Goal: Task Accomplishment & Management: Manage account settings

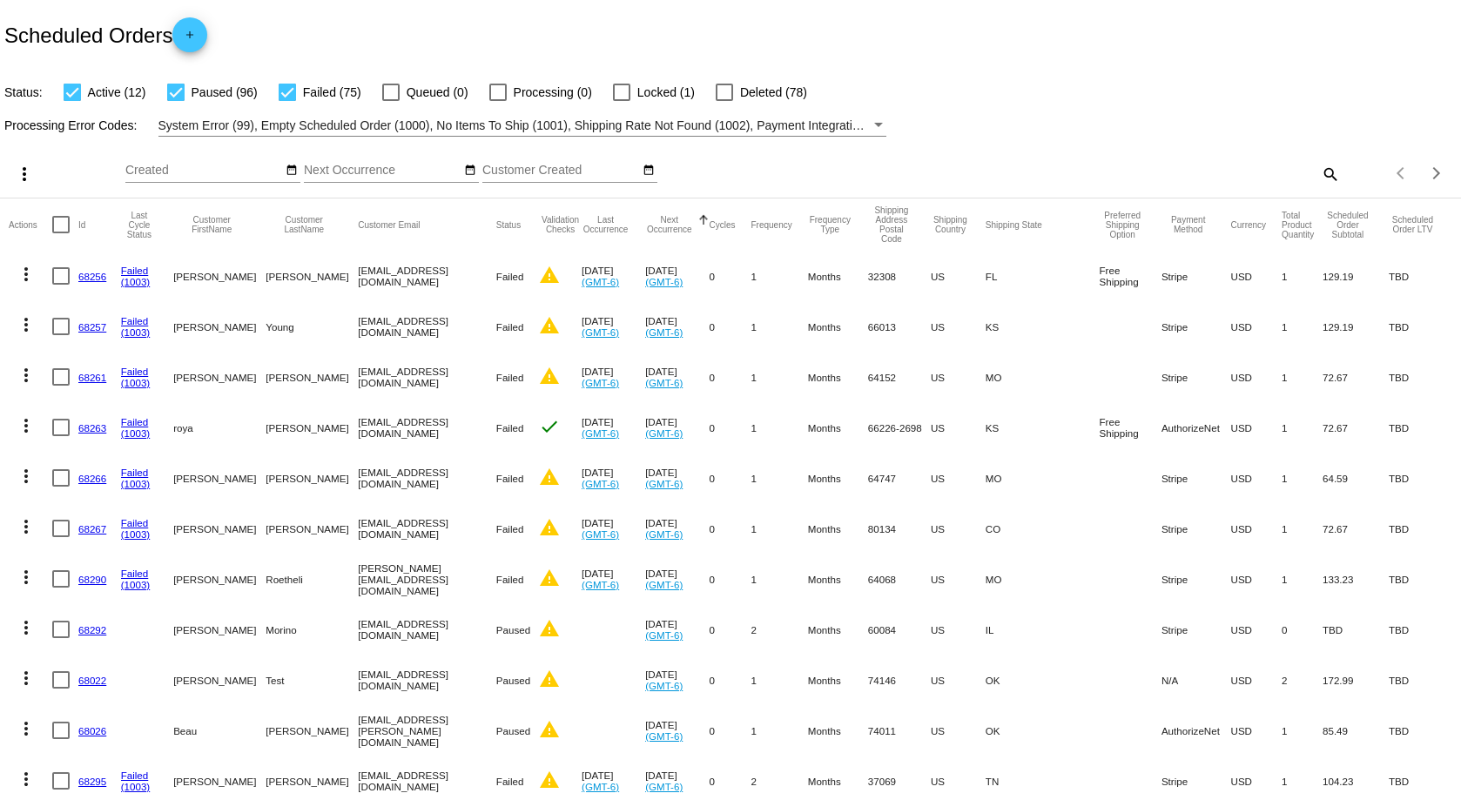
click at [693, 228] on button "Next Occurrence" at bounding box center [669, 224] width 48 height 19
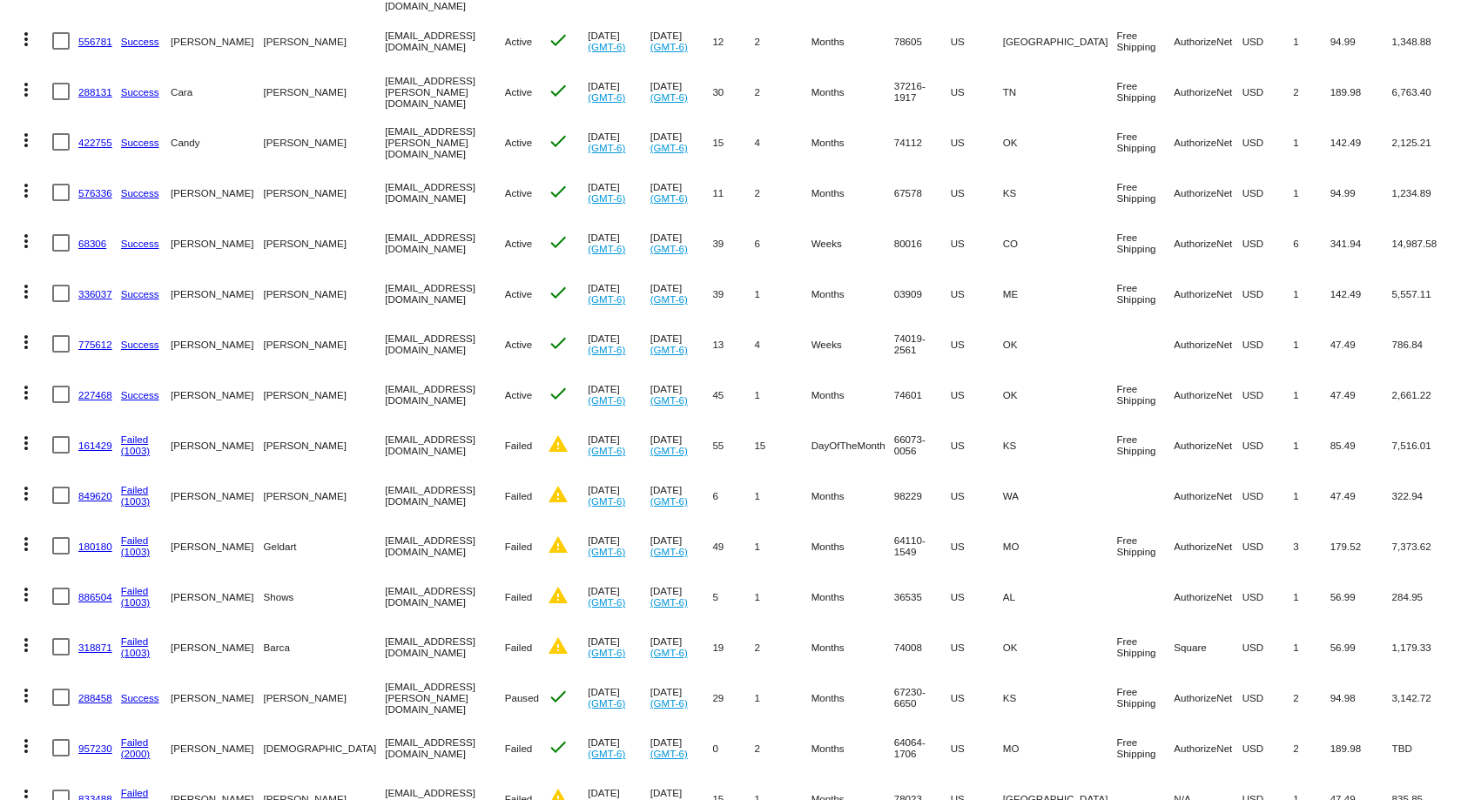
scroll to position [609, 0]
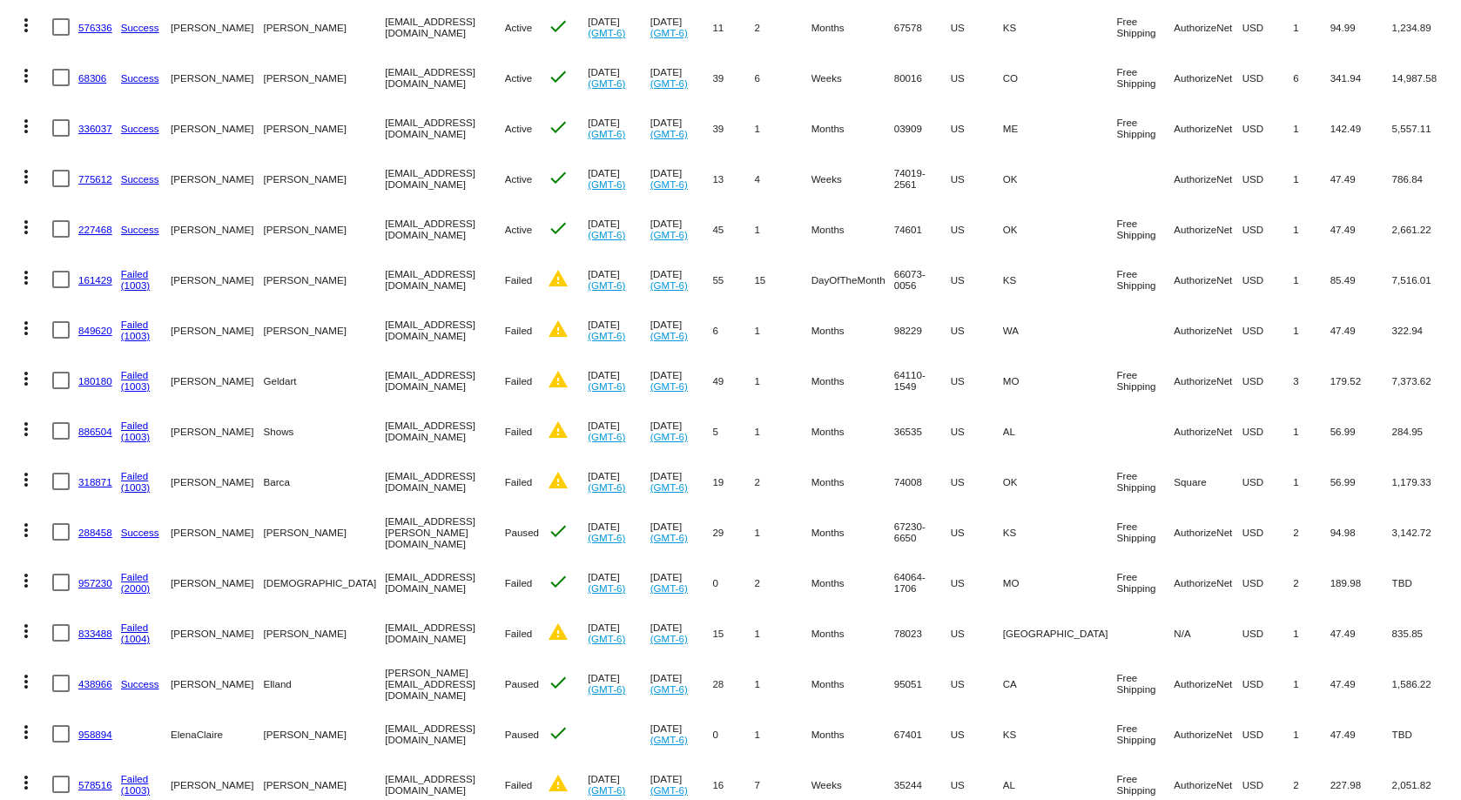
click at [89, 628] on link "833488" at bounding box center [95, 633] width 34 height 11
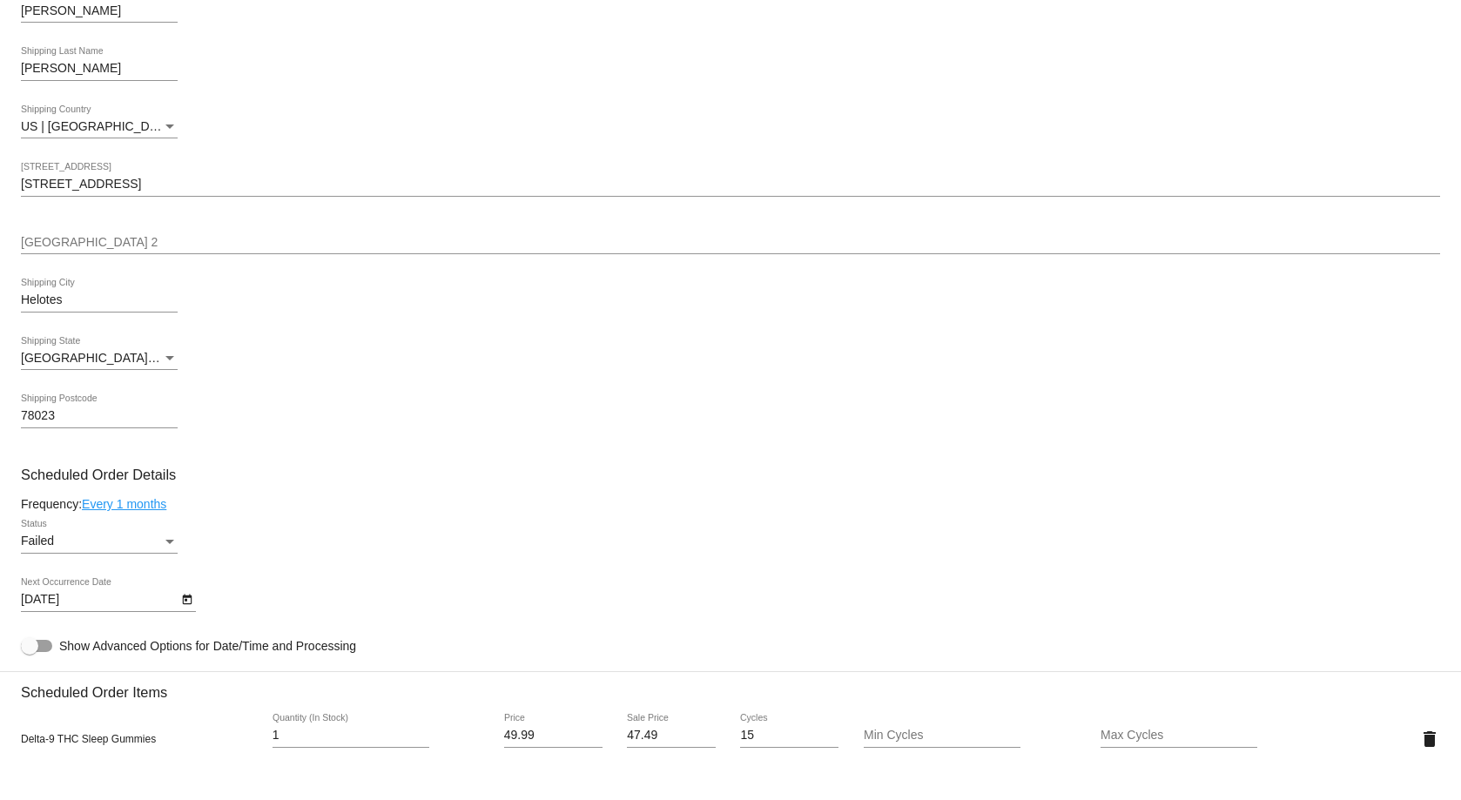
scroll to position [609, 0]
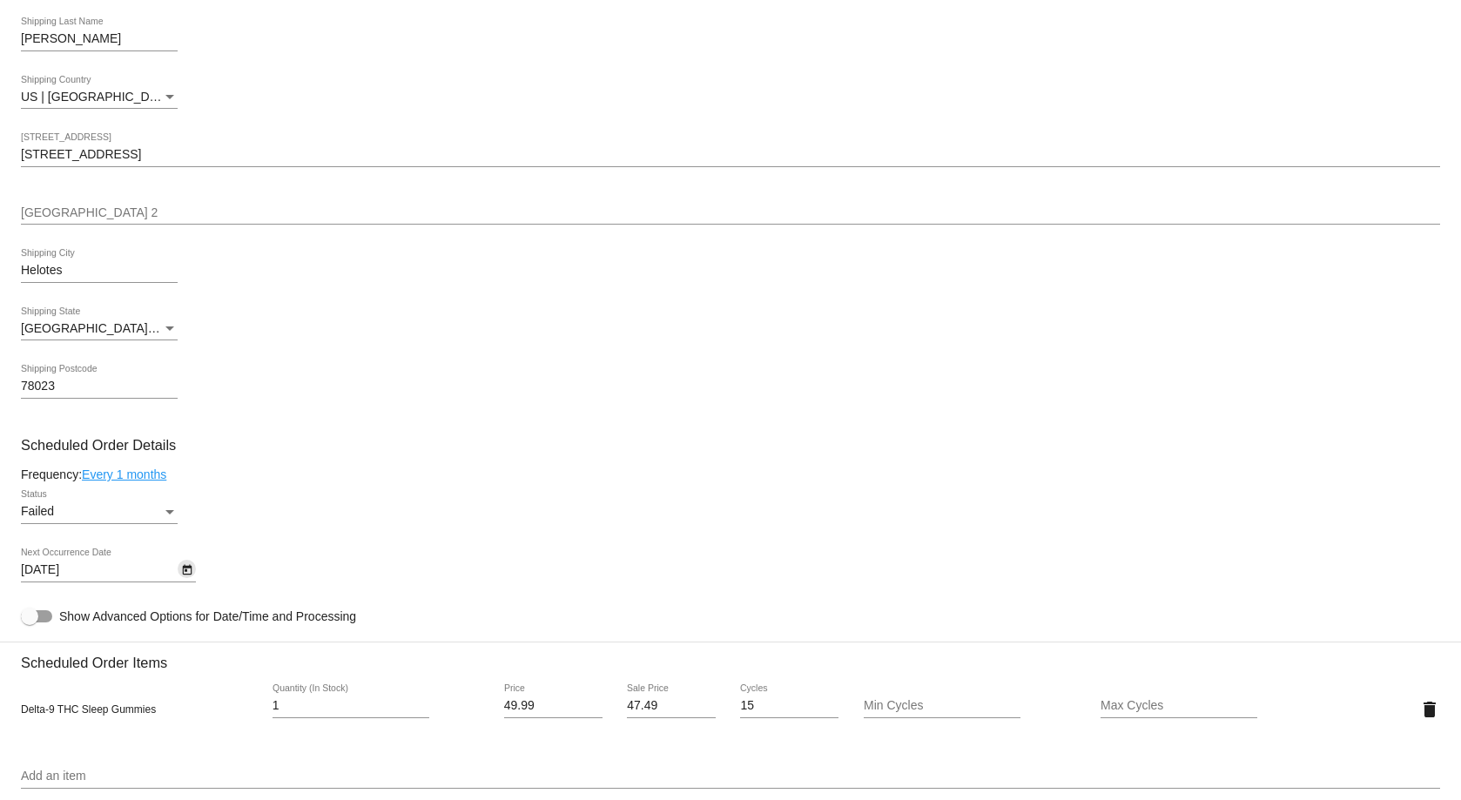
click at [182, 566] on icon "Open calendar" at bounding box center [187, 570] width 12 height 21
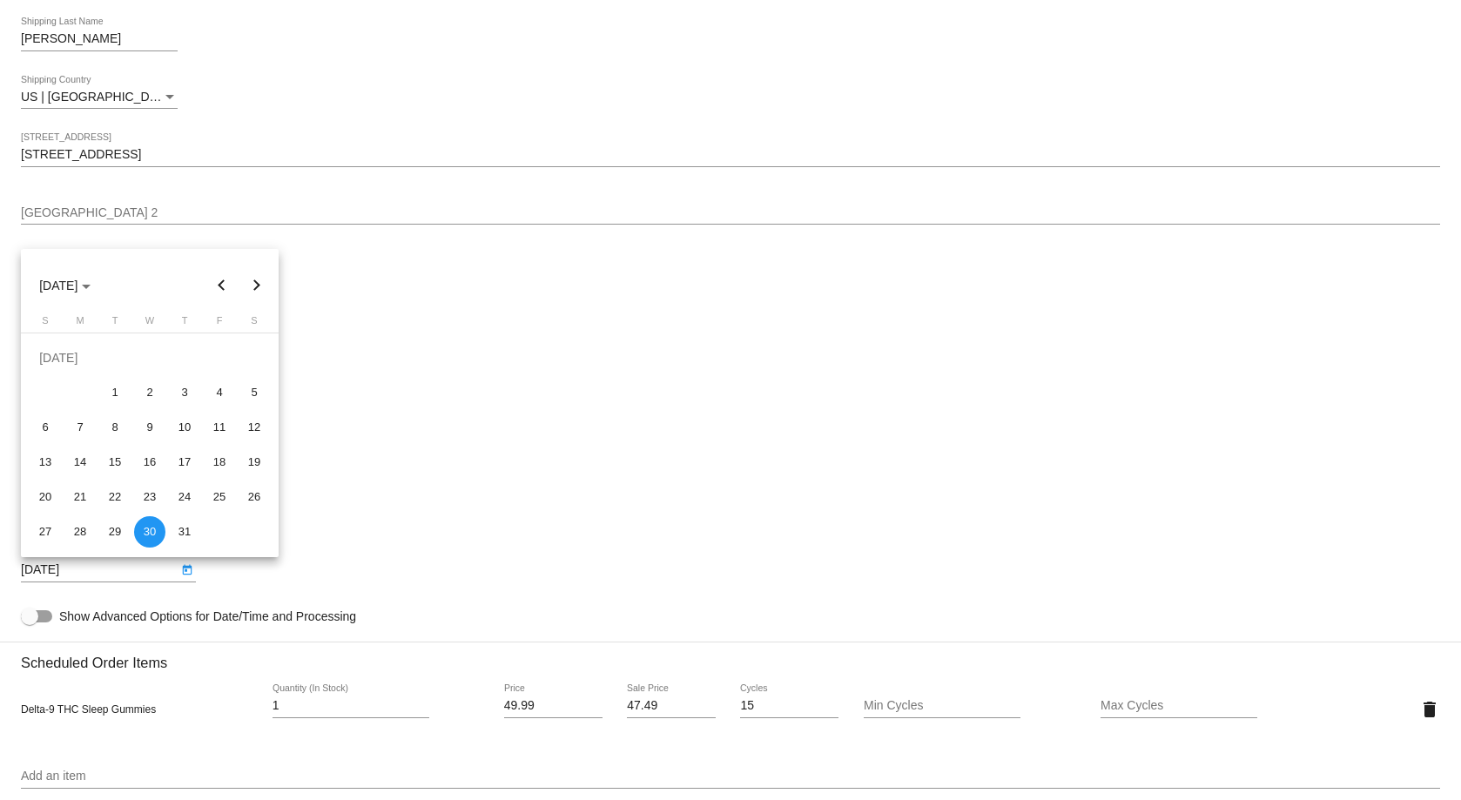
click at [252, 278] on button "Next month" at bounding box center [256, 285] width 35 height 35
click at [74, 429] on div "8" at bounding box center [79, 427] width 31 height 31
type input "[DATE]"
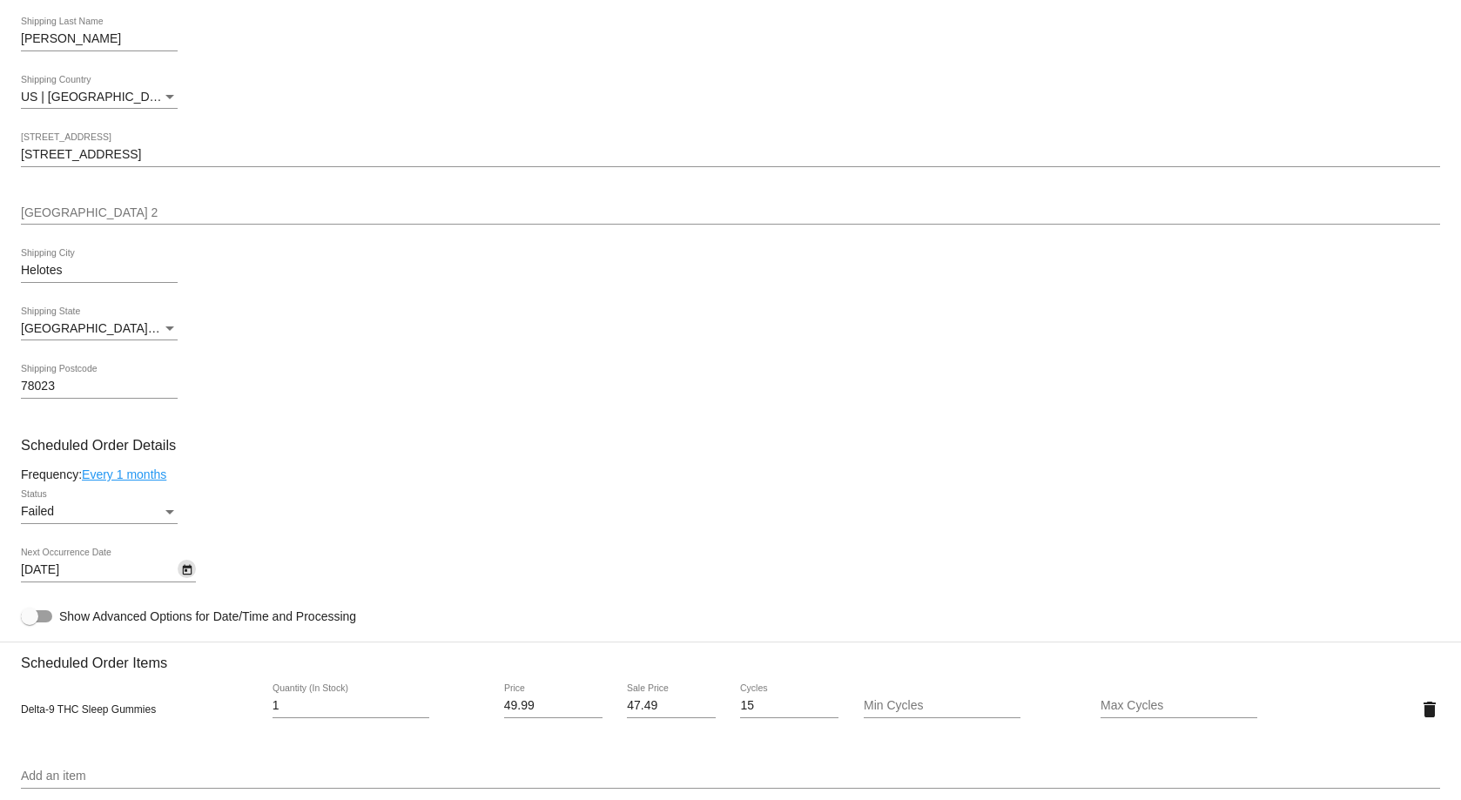
click at [151, 510] on div "Failed" at bounding box center [91, 512] width 141 height 14
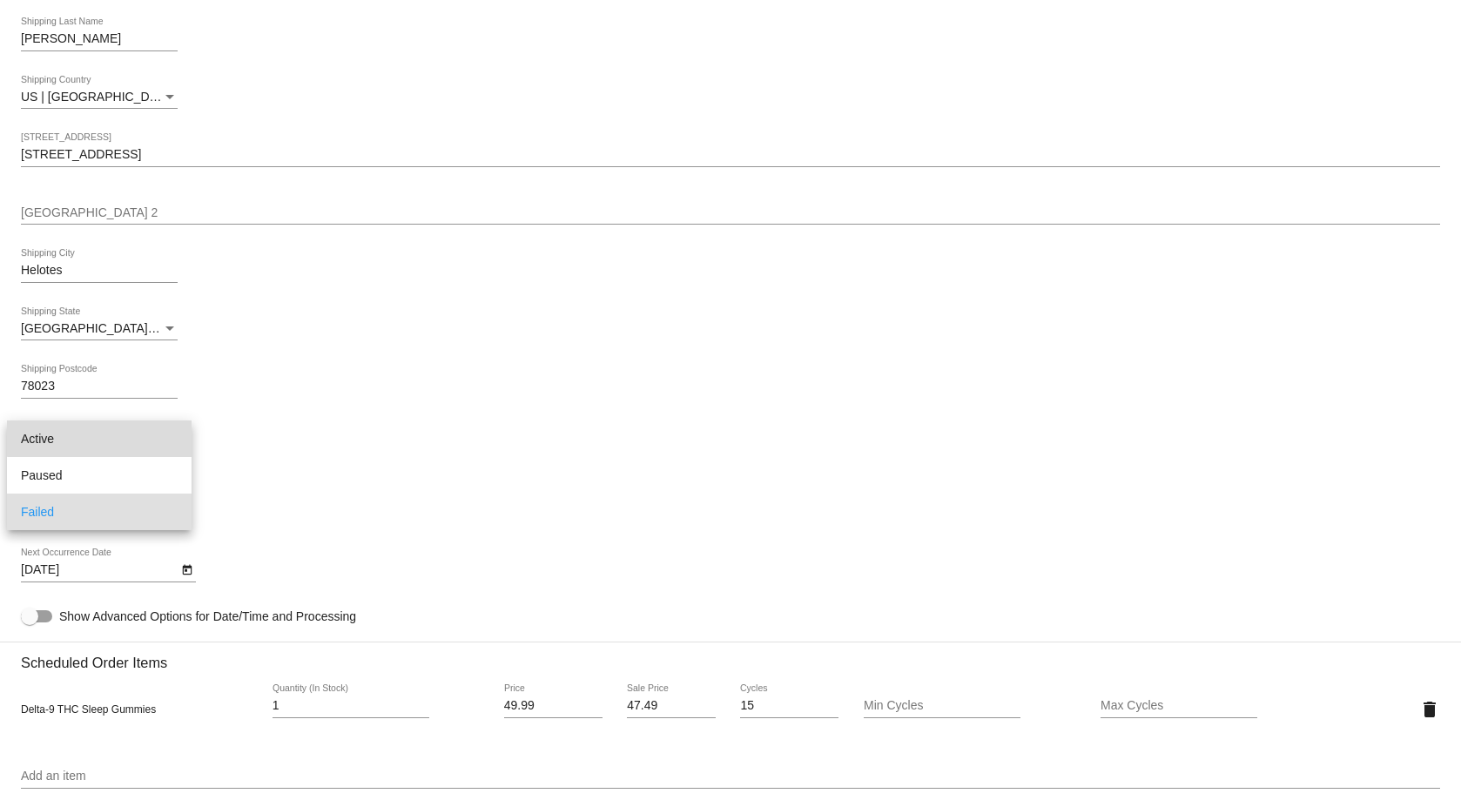
click at [137, 434] on span "Active" at bounding box center [99, 439] width 157 height 37
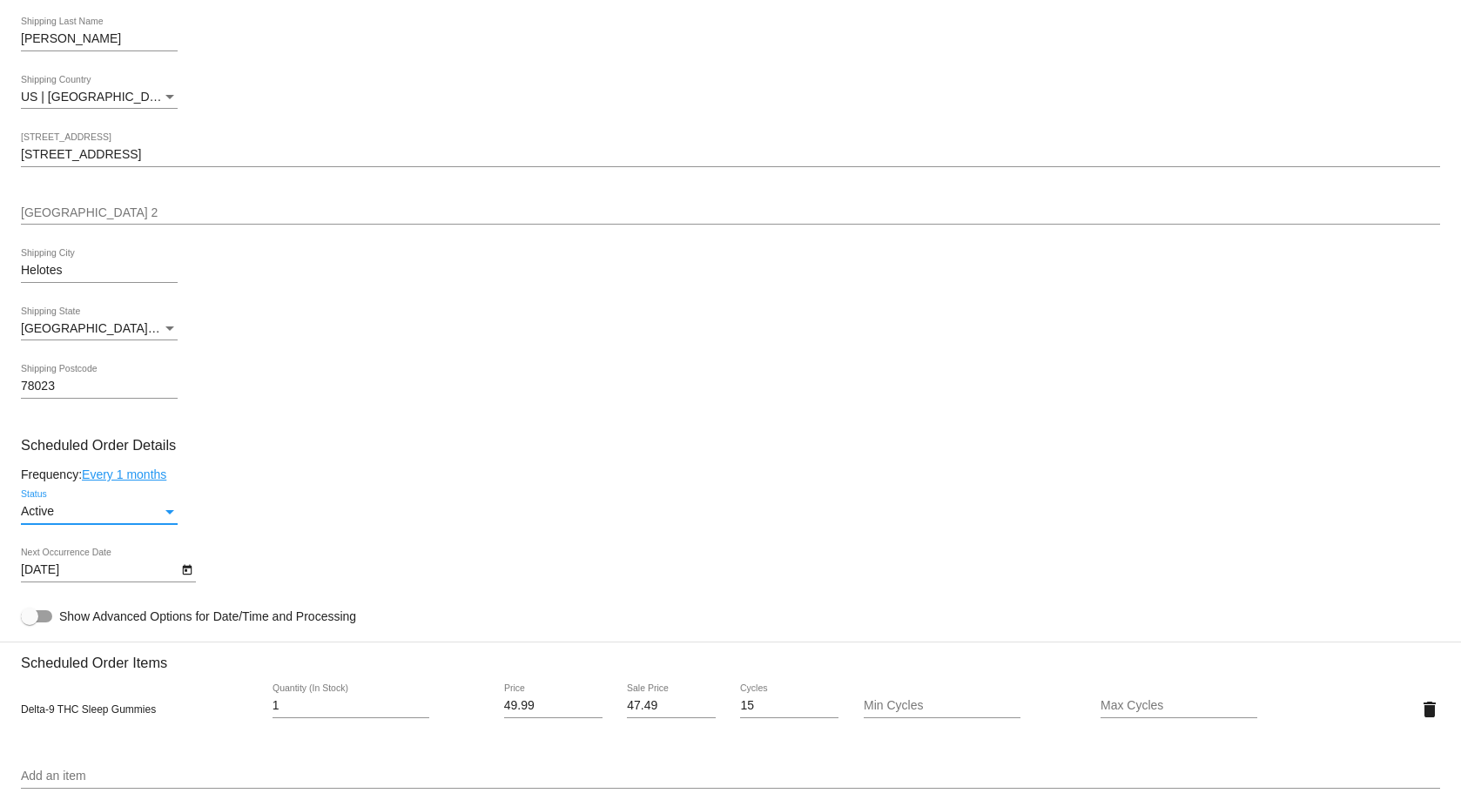
click at [626, 414] on div "78023 Shipping Postcode" at bounding box center [730, 390] width 1419 height 50
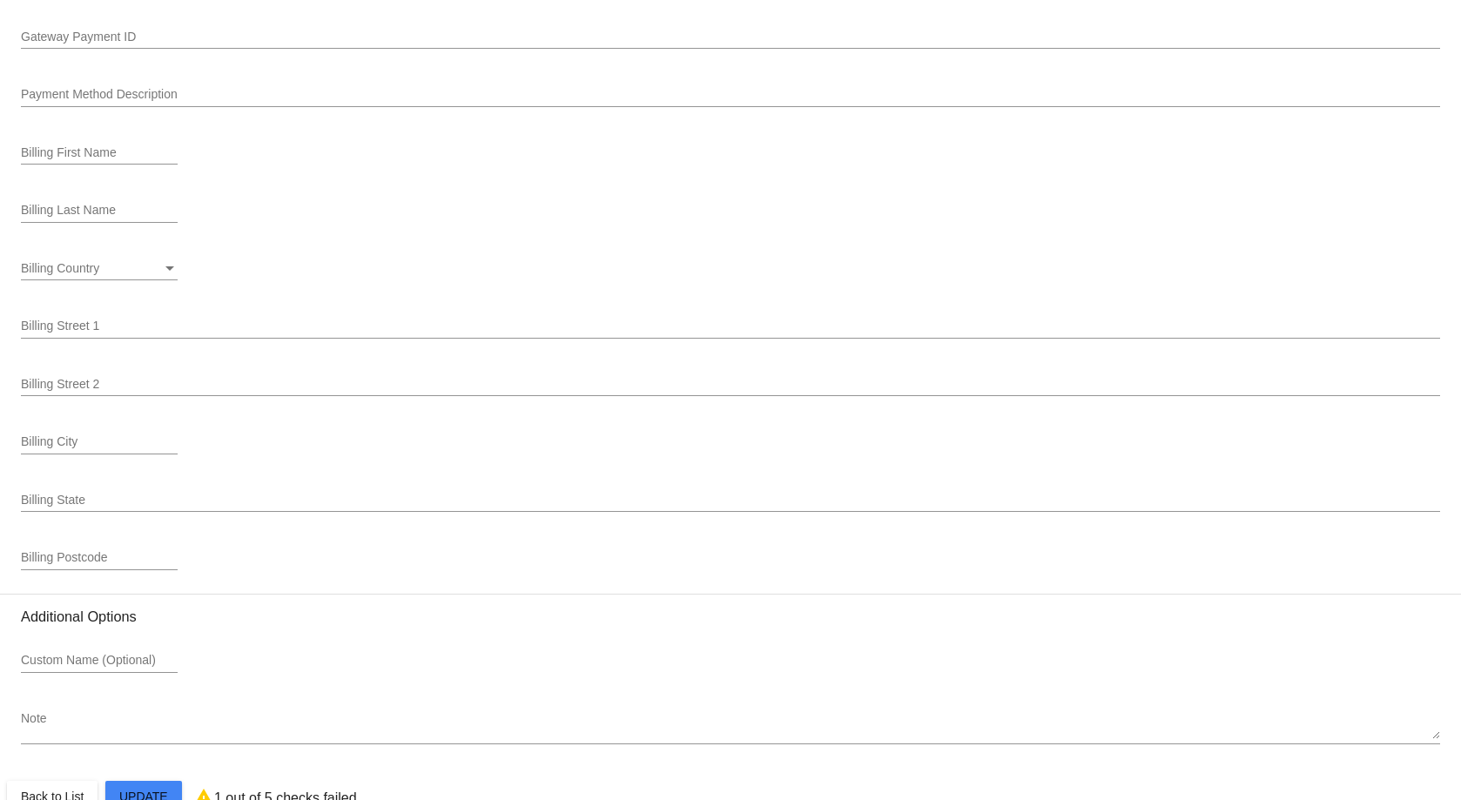
scroll to position [2043, 0]
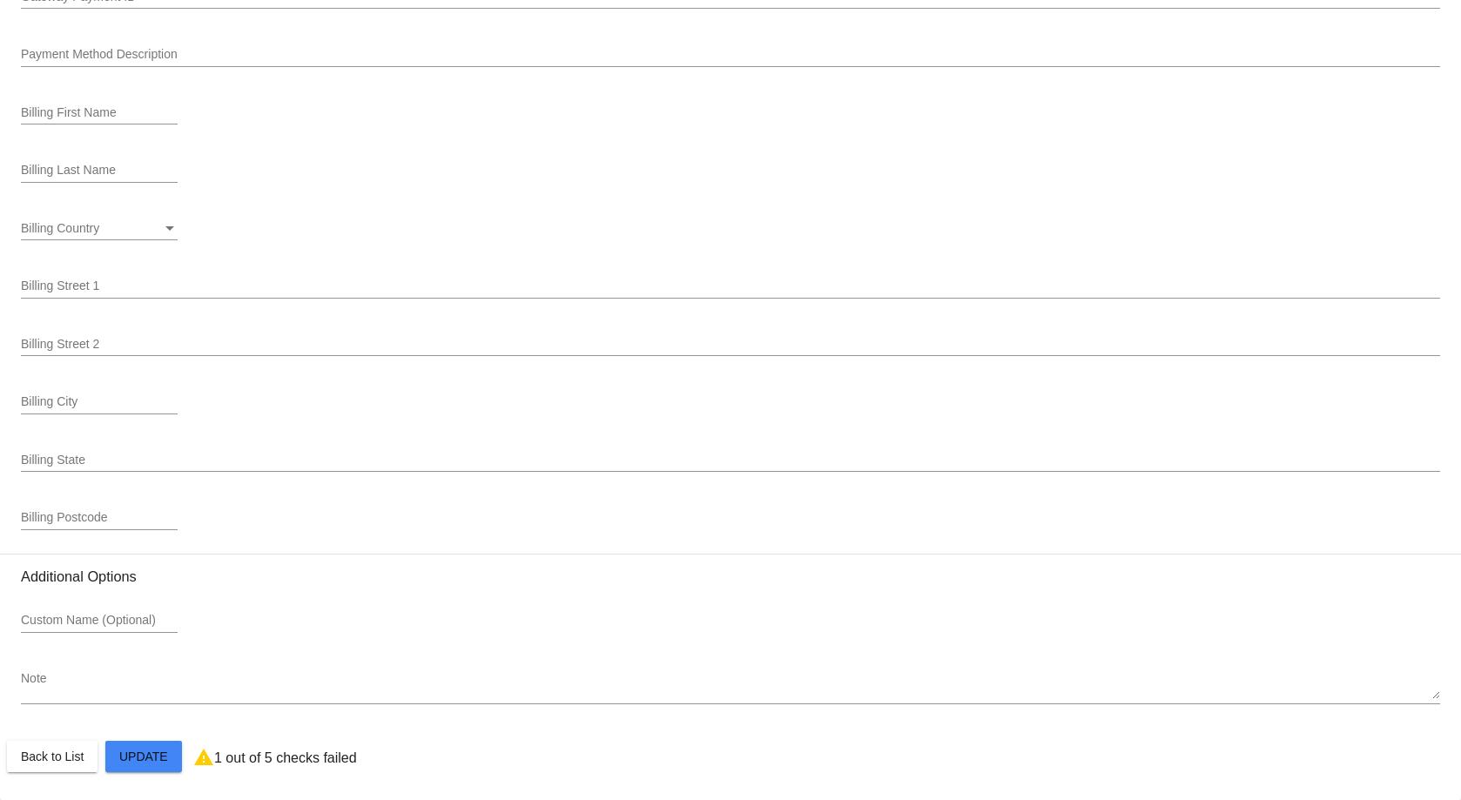
click at [828, 783] on button "Close" at bounding box center [823, 779] width 42 height 17
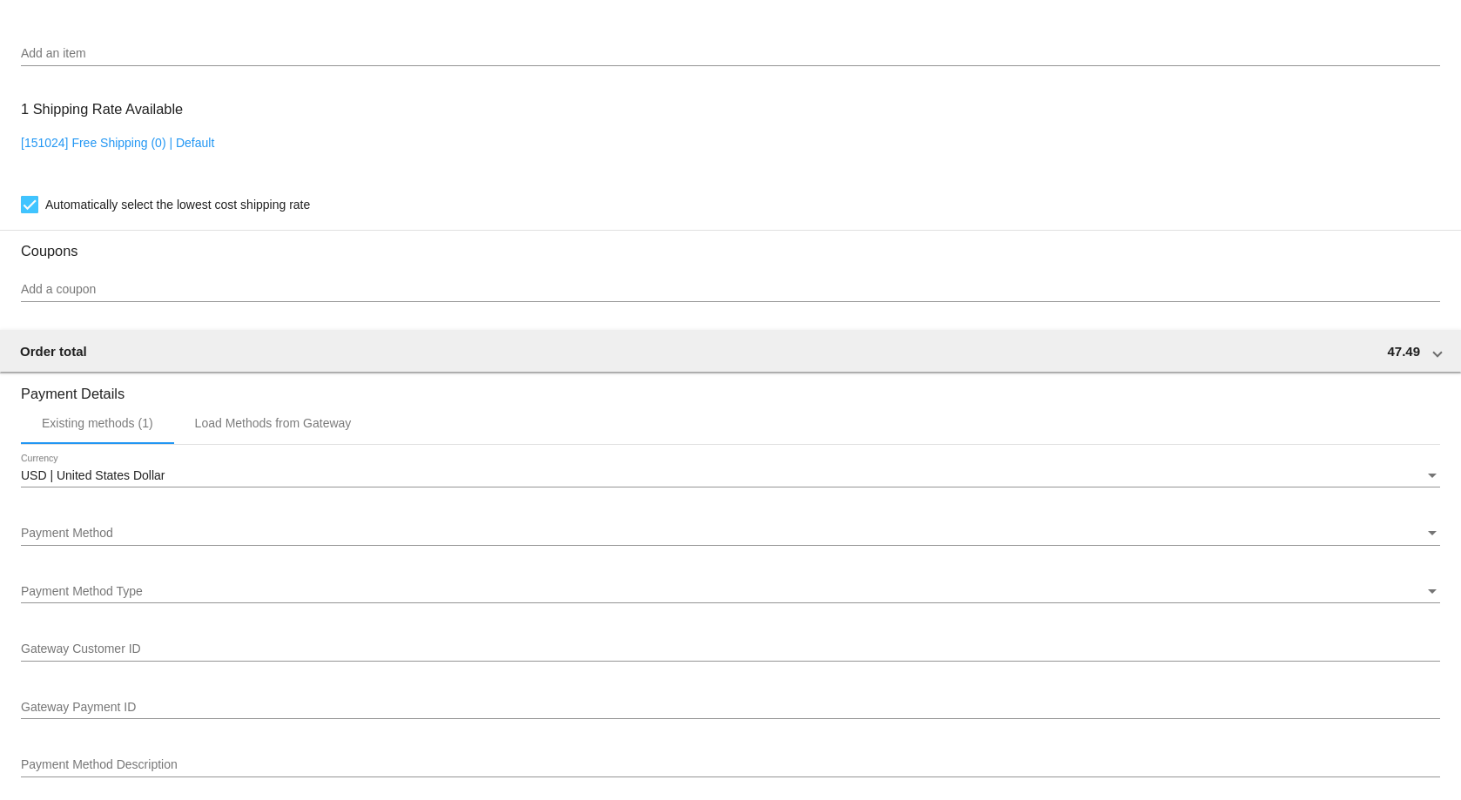
scroll to position [1085, 0]
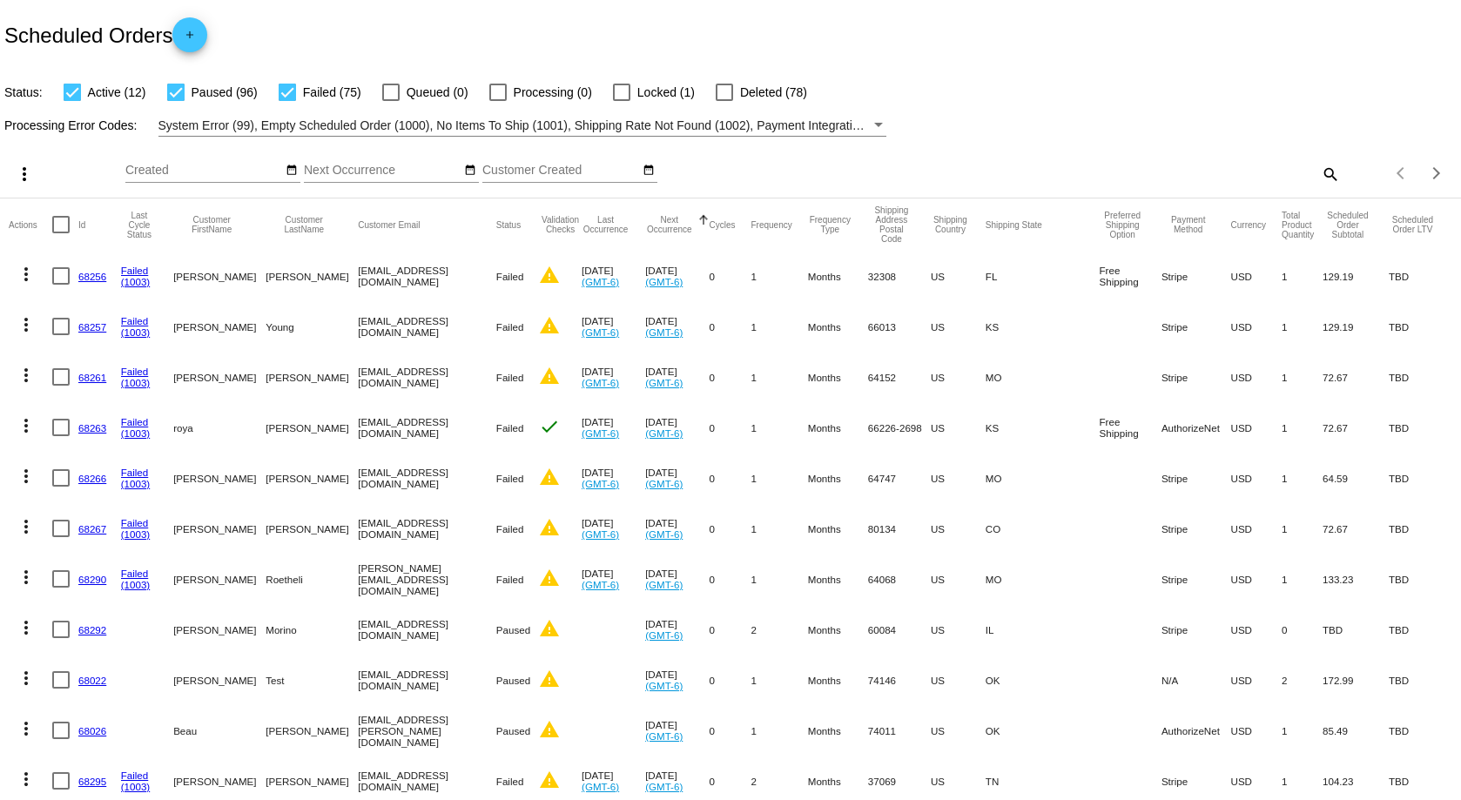
drag, startPoint x: 0, startPoint y: 0, endPoint x: 470, endPoint y: 6, distance: 470.2
click at [470, 6] on div "Scheduled Orders add" at bounding box center [730, 35] width 1461 height 70
click at [693, 217] on button "Next Occurrence" at bounding box center [669, 224] width 48 height 19
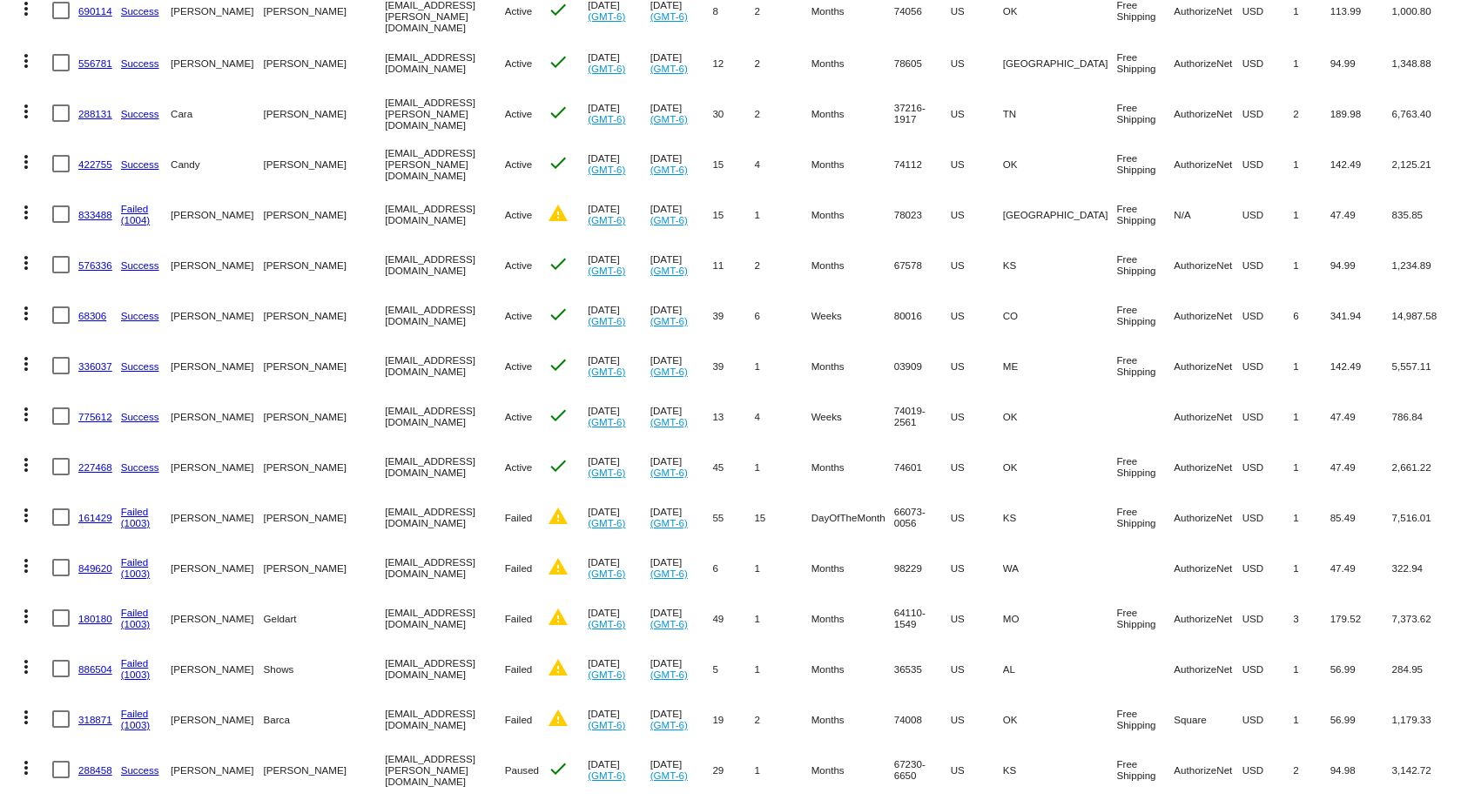
scroll to position [522, 0]
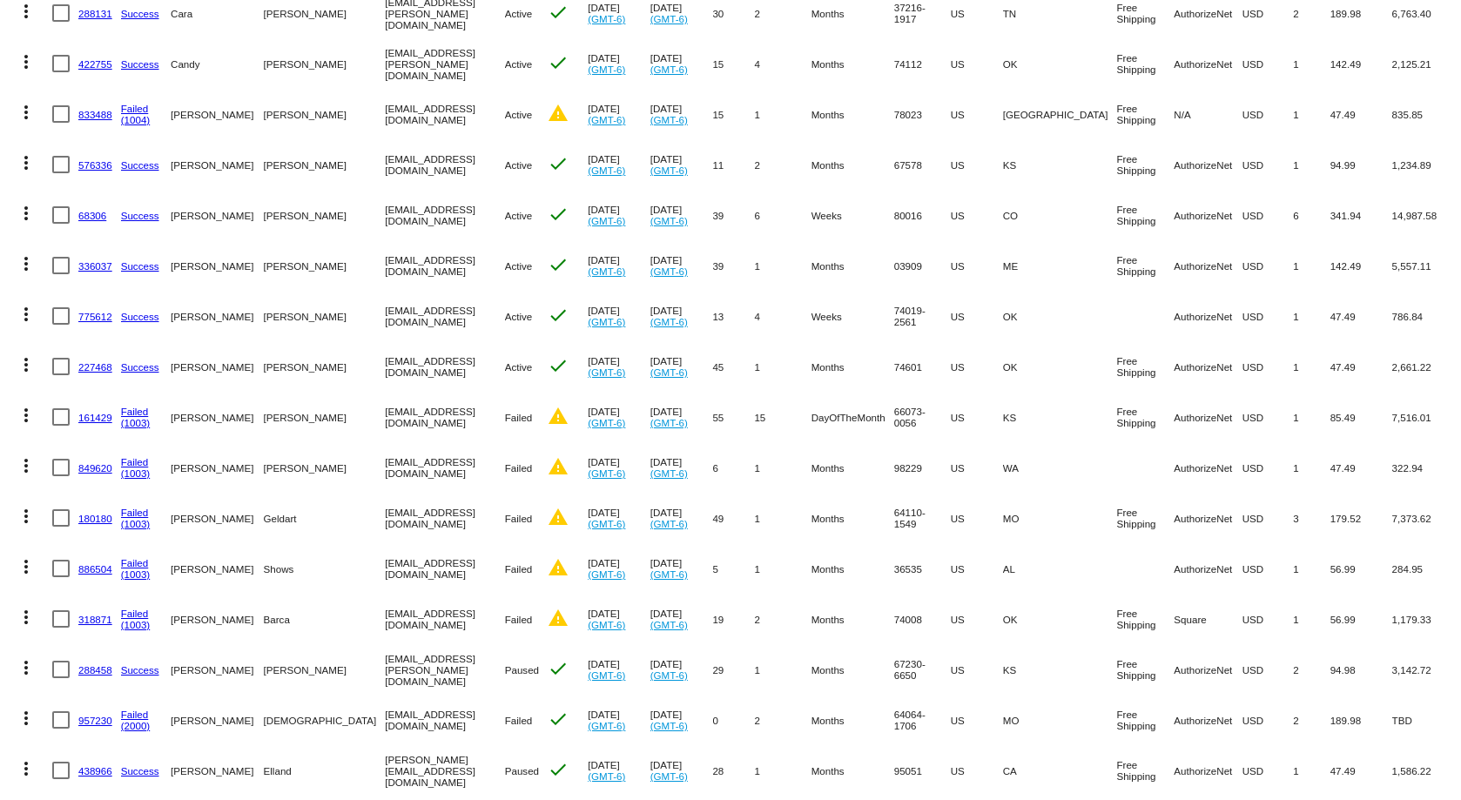
drag, startPoint x: 51, startPoint y: 408, endPoint x: 380, endPoint y: 514, distance: 344.7
click at [322, 432] on mat-cell "[PERSON_NAME]" at bounding box center [325, 417] width 122 height 50
drag, startPoint x: 449, startPoint y: 410, endPoint x: 329, endPoint y: 414, distance: 120.2
click at [329, 414] on mat-row "more_vert 161429 Failed (1003) Sue Keehn progcon7@hotmail.com Failed warning Au…" at bounding box center [731, 417] width 1444 height 50
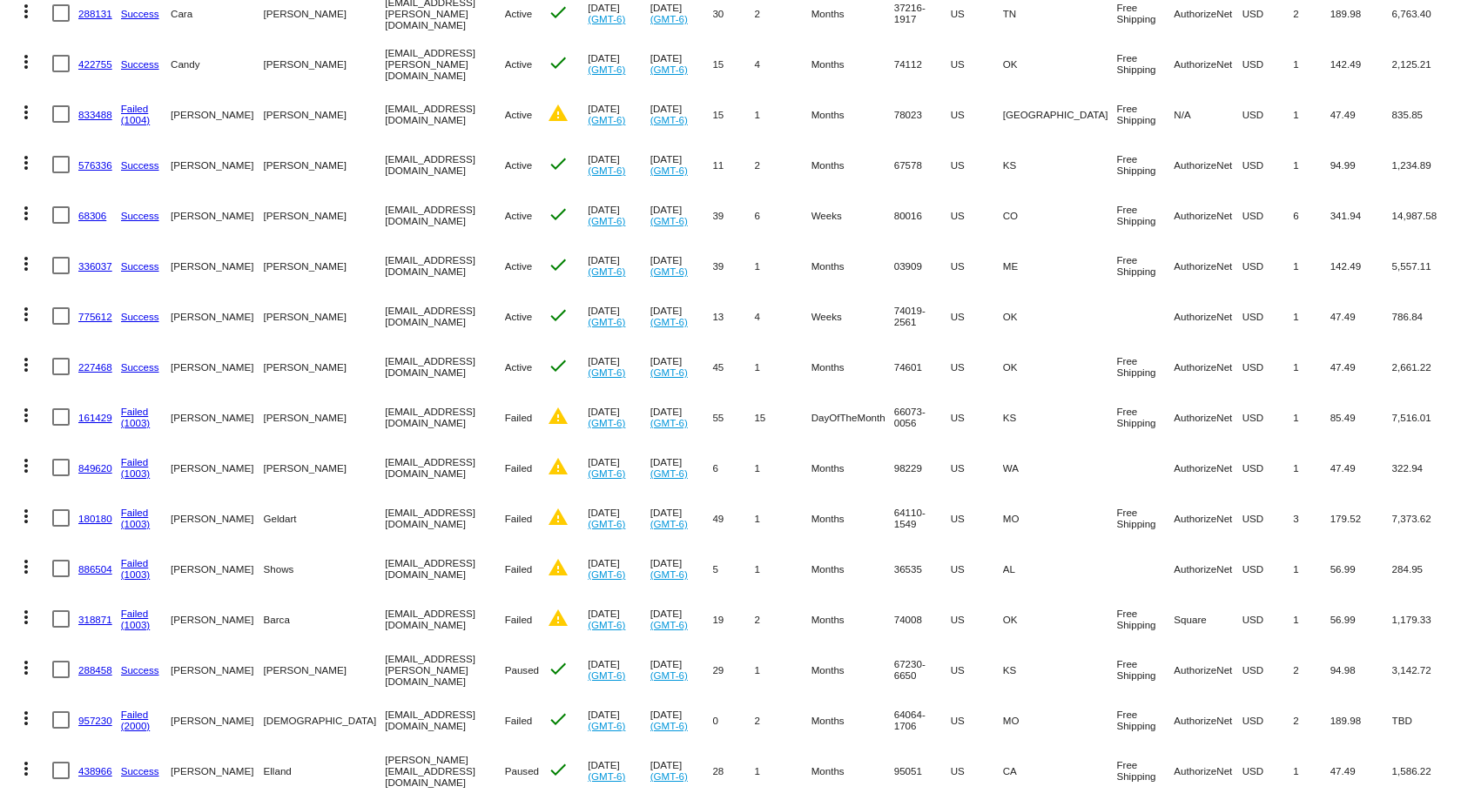
copy mat-row "[EMAIL_ADDRESS][DOMAIN_NAME]"
click at [87, 403] on mat-cell "161429" at bounding box center [99, 417] width 43 height 50
click at [90, 412] on link "161429" at bounding box center [95, 417] width 34 height 11
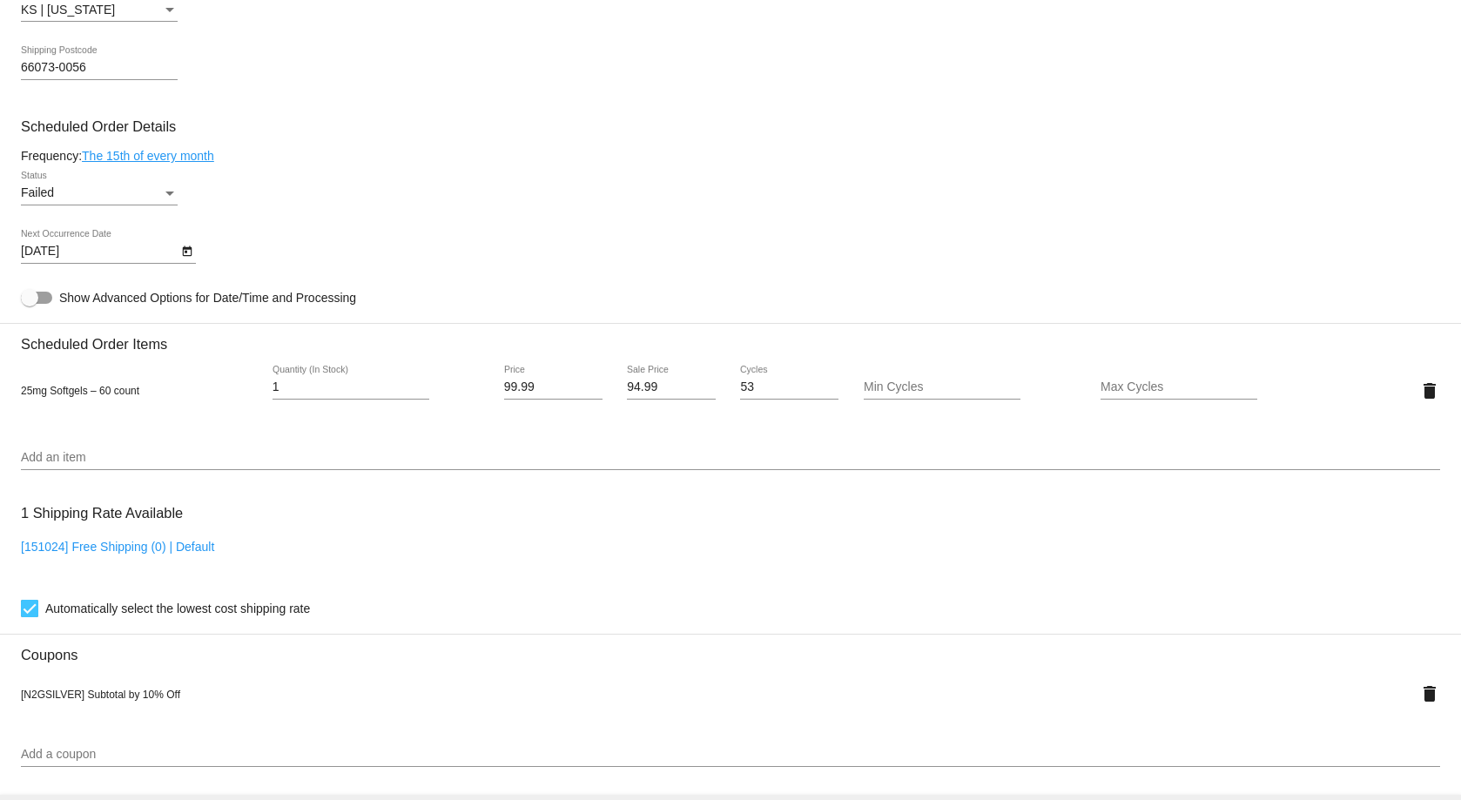
scroll to position [958, 0]
